Goal: Navigation & Orientation: Find specific page/section

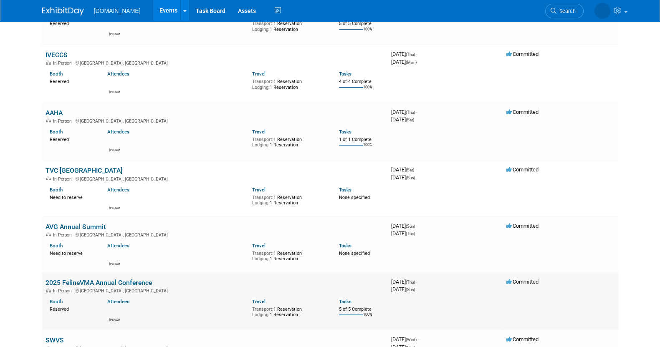
scroll to position [104, 0]
click at [73, 223] on link "AVG Annual Summit" at bounding box center [76, 227] width 60 height 8
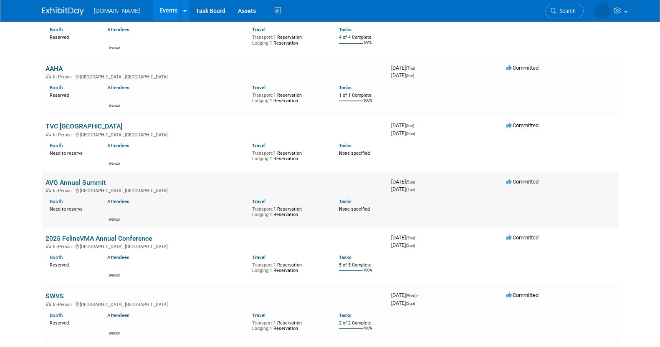
scroll to position [208, 0]
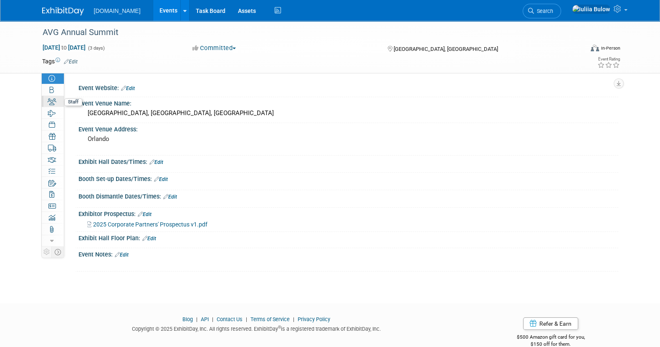
click at [48, 102] on icon at bounding box center [52, 102] width 9 height 7
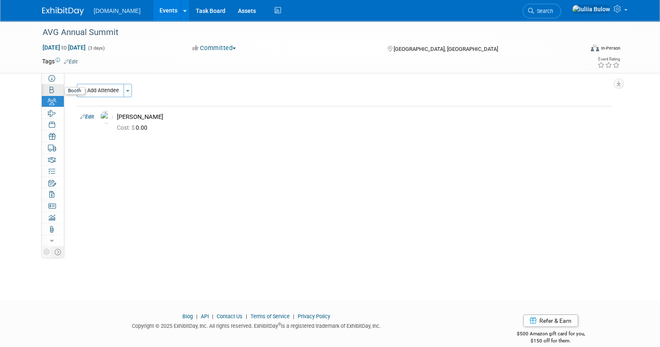
click at [55, 91] on link "Booth" at bounding box center [53, 89] width 22 height 11
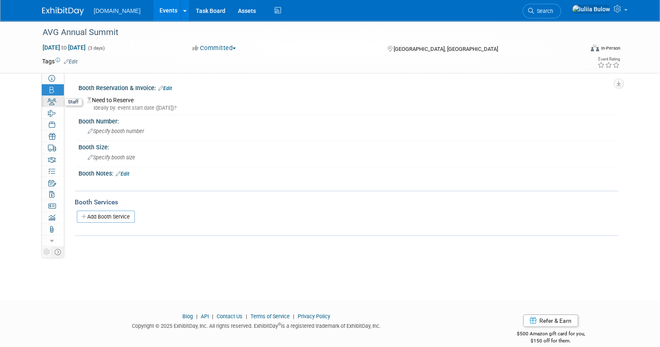
click at [56, 101] on link "1 Staff 1" at bounding box center [53, 101] width 22 height 11
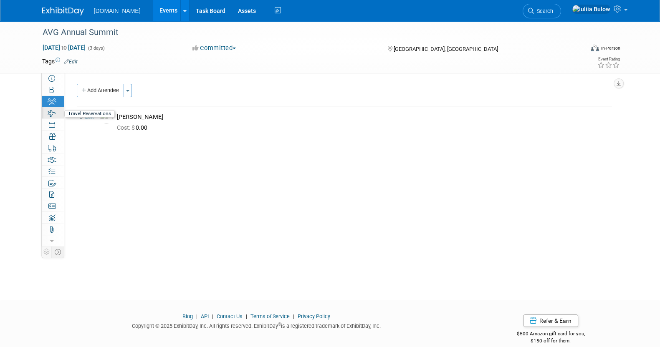
click at [56, 115] on link "2 Travel Reservations 2" at bounding box center [53, 112] width 22 height 11
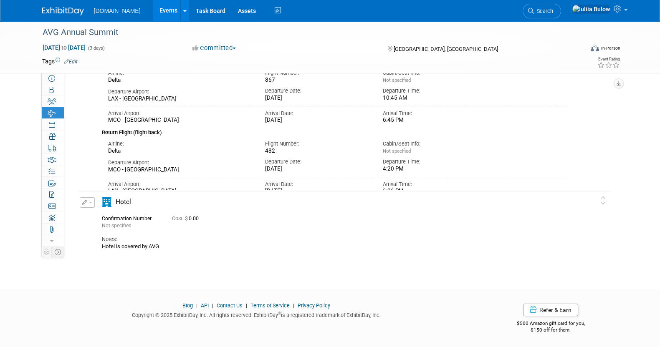
scroll to position [105, 0]
